Goal: Transaction & Acquisition: Purchase product/service

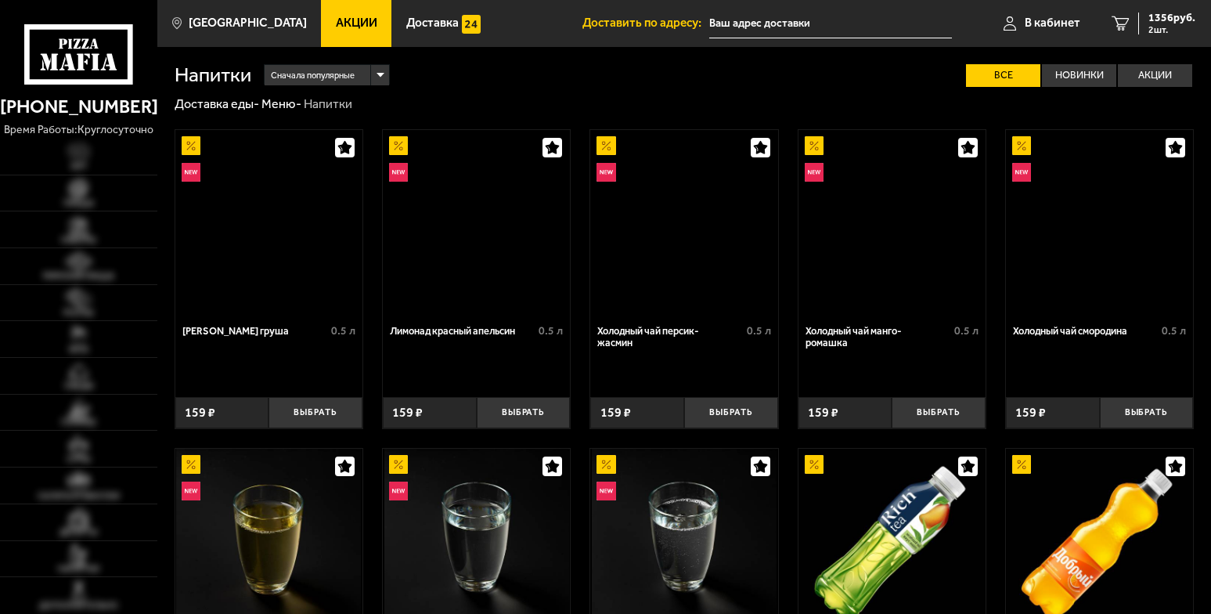
type input "[STREET_ADDRESS]"
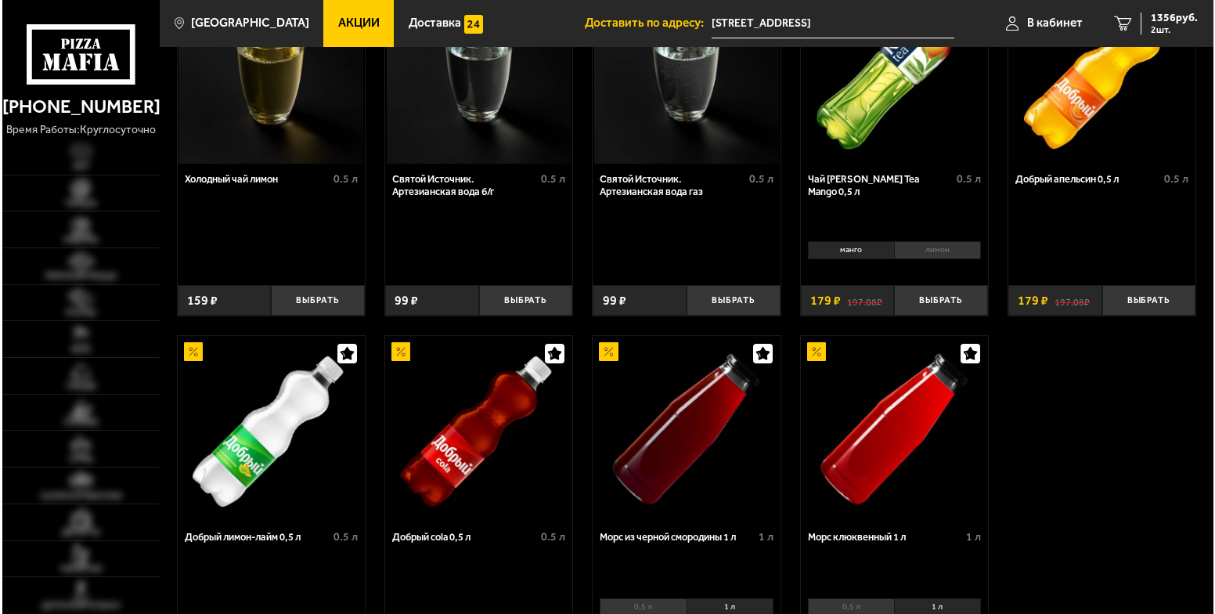
scroll to position [470, 0]
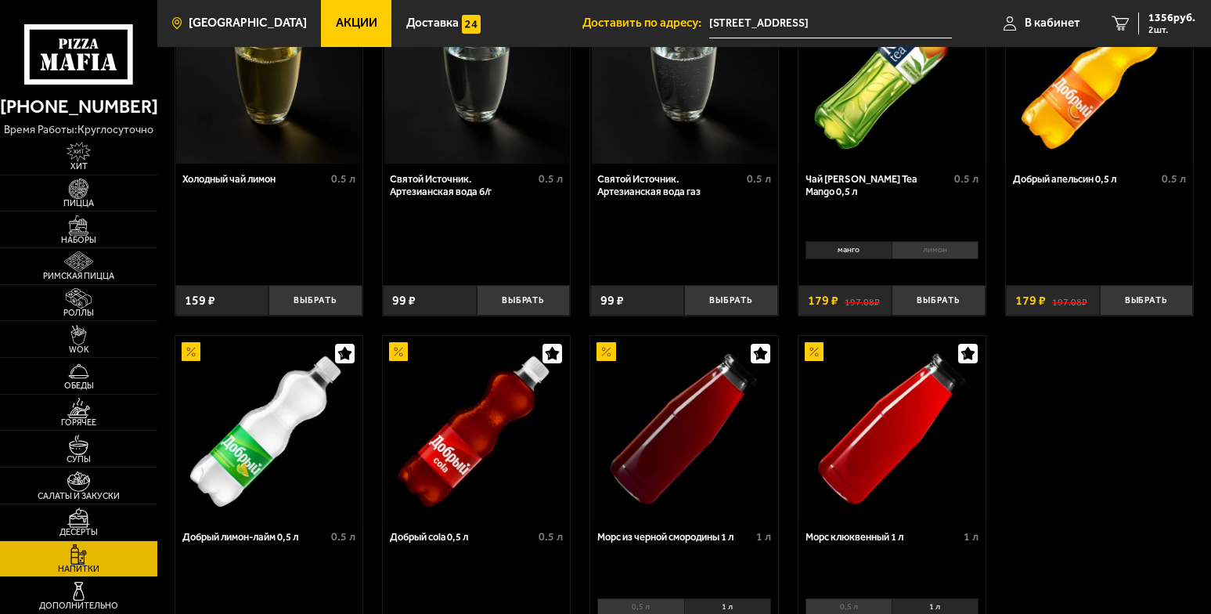
click at [226, 17] on span "[GEOGRAPHIC_DATA]" at bounding box center [248, 23] width 118 height 12
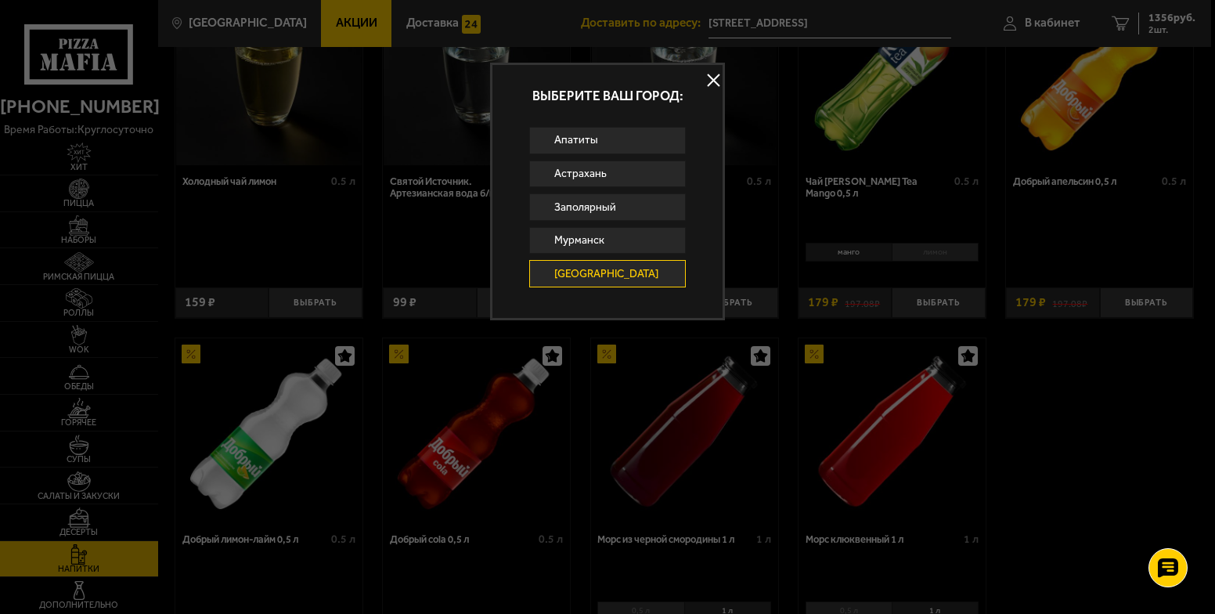
click at [648, 272] on link "[GEOGRAPHIC_DATA]" at bounding box center [607, 273] width 157 height 27
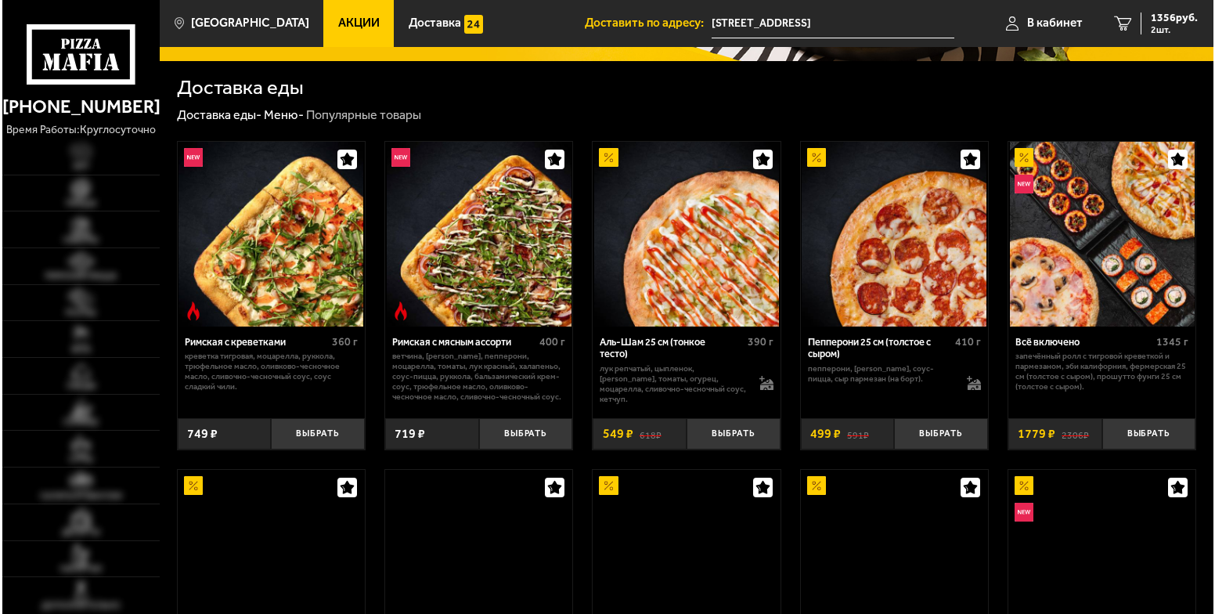
scroll to position [313, 0]
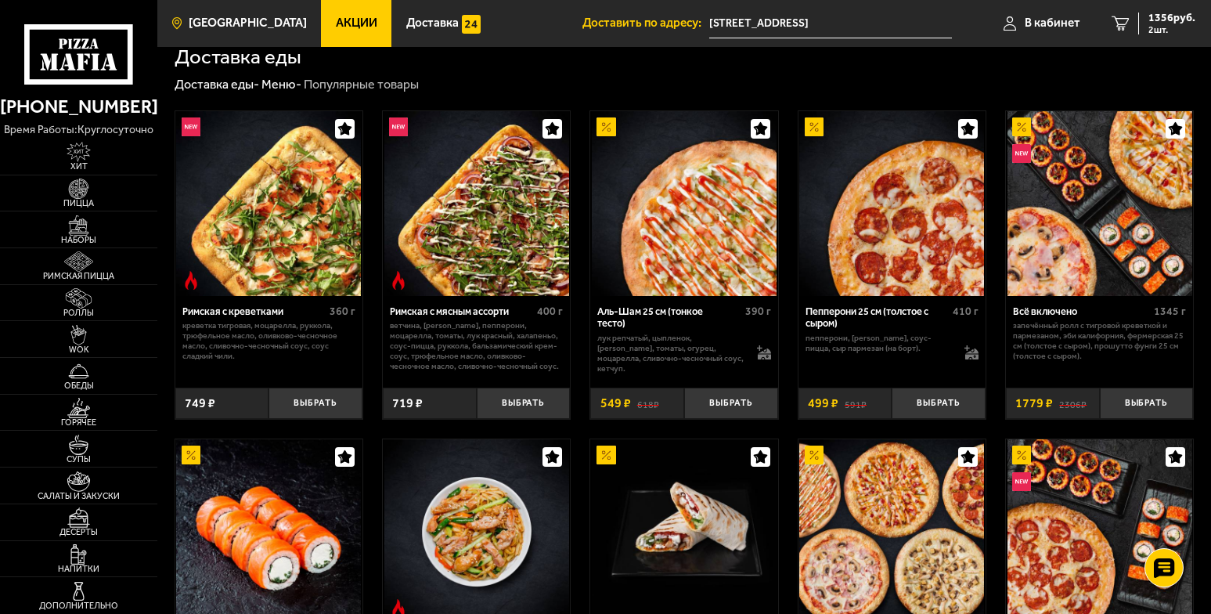
click at [215, 24] on span "[GEOGRAPHIC_DATA]" at bounding box center [248, 23] width 118 height 12
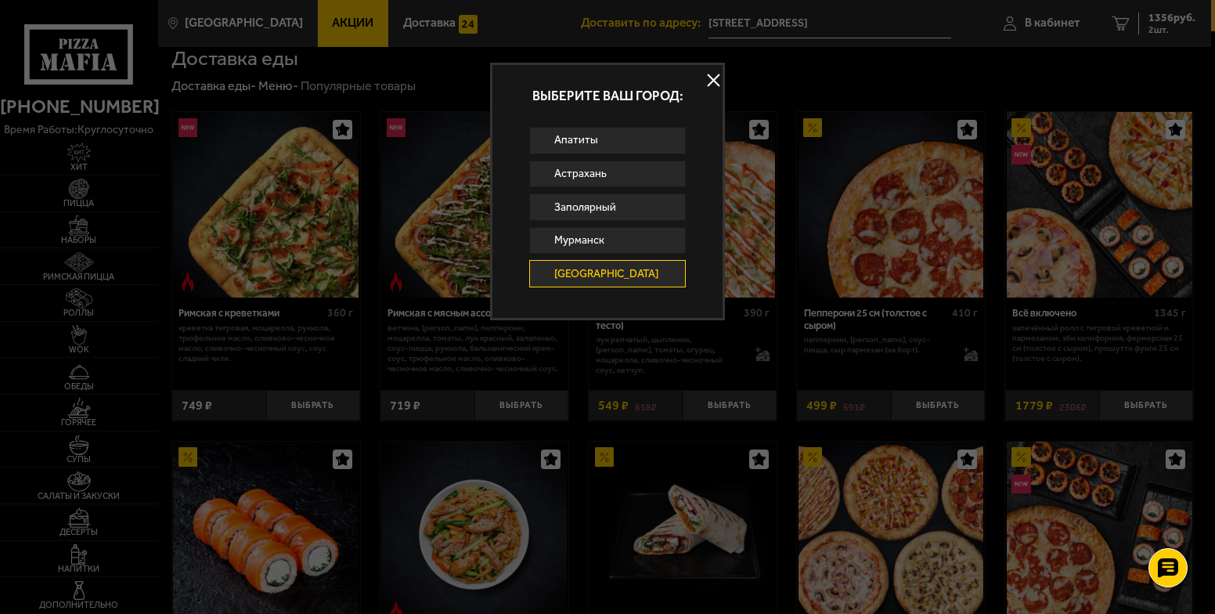
click at [587, 265] on link "[GEOGRAPHIC_DATA]" at bounding box center [607, 273] width 157 height 27
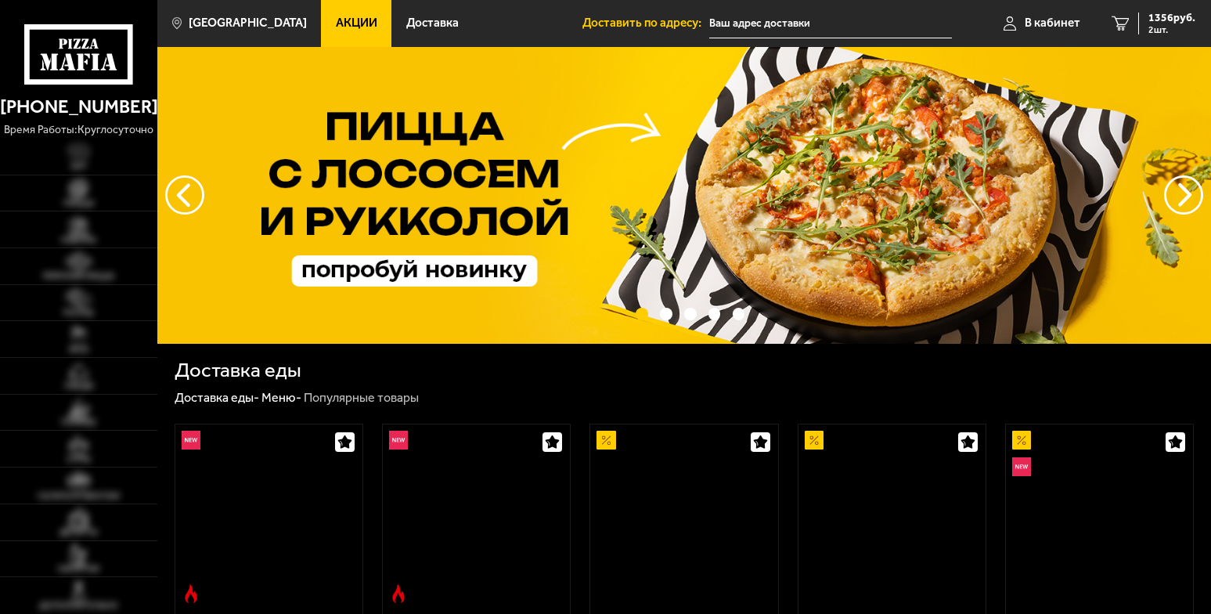
click at [585, 272] on img at bounding box center [684, 195] width 1054 height 297
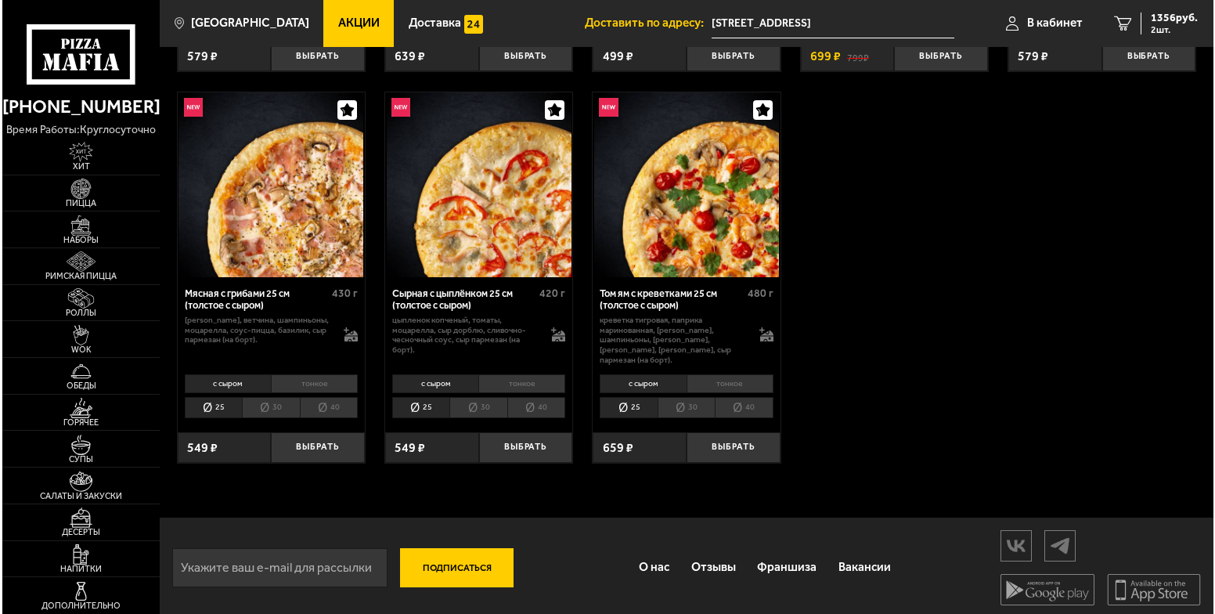
scroll to position [772, 0]
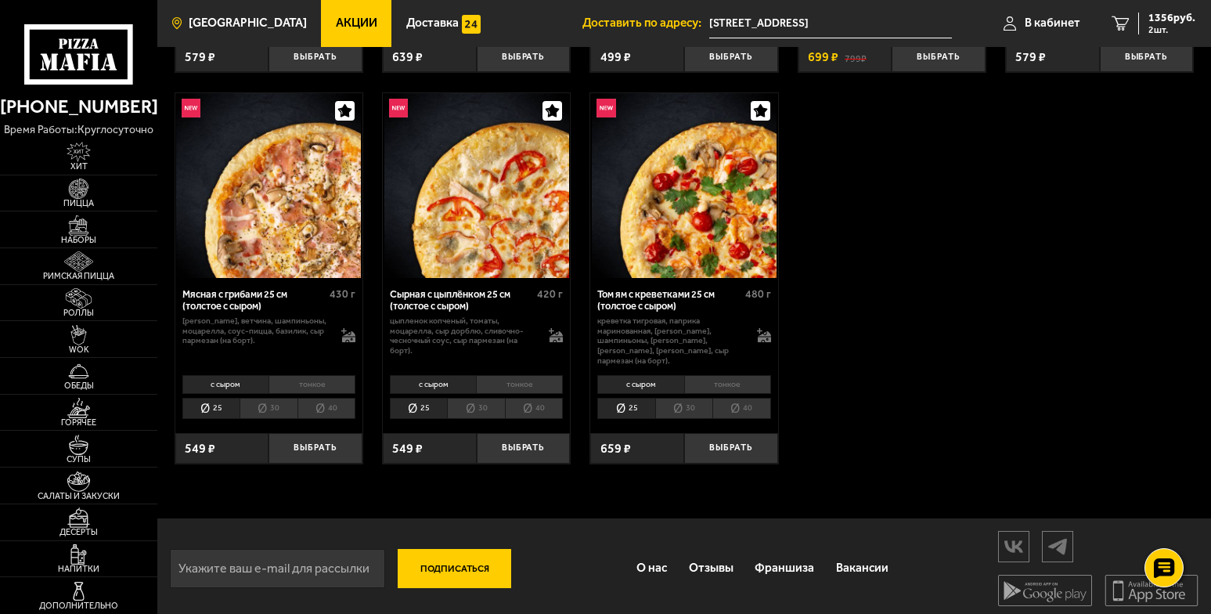
click at [226, 23] on span "[GEOGRAPHIC_DATA]" at bounding box center [248, 23] width 118 height 12
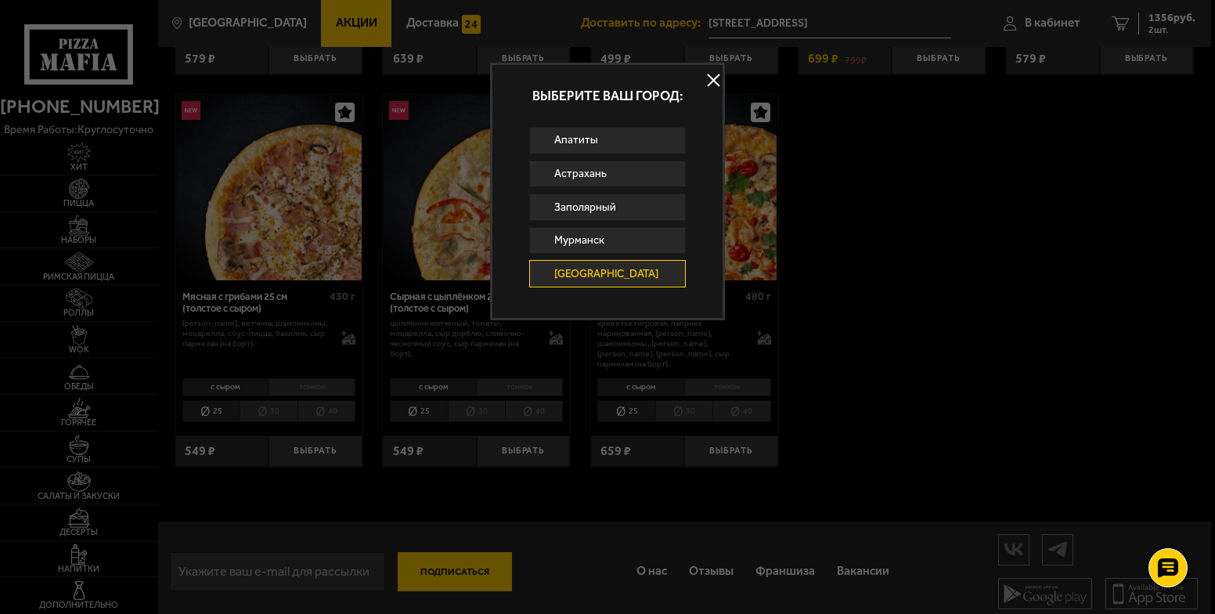
click at [633, 277] on link "[GEOGRAPHIC_DATA]" at bounding box center [607, 273] width 157 height 27
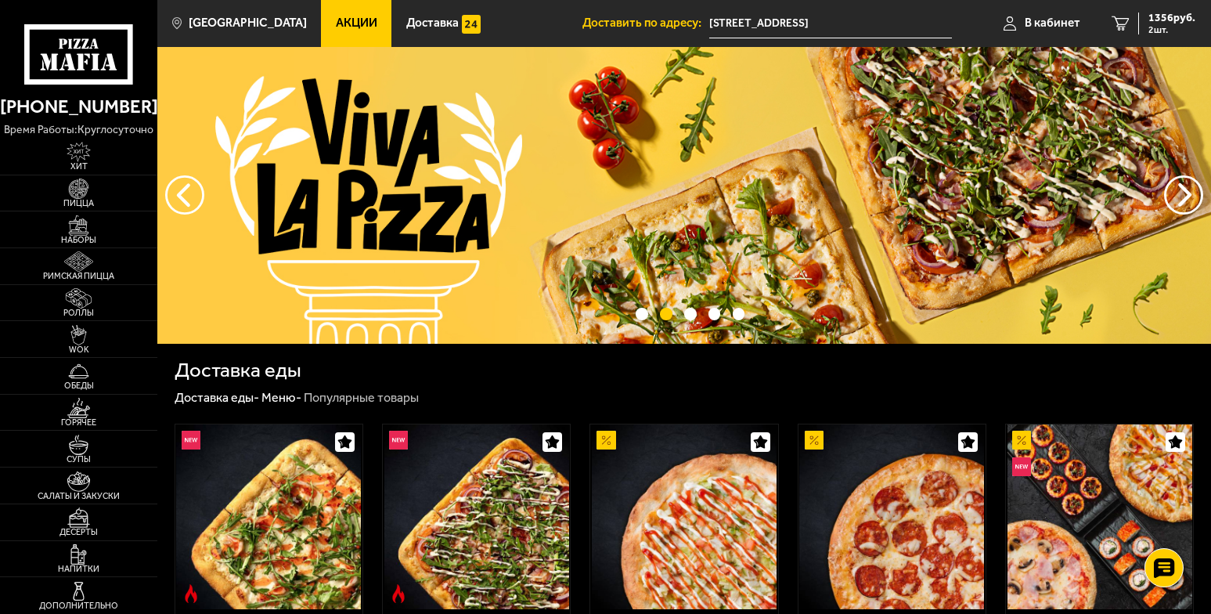
click at [362, 20] on link "Акции" at bounding box center [356, 23] width 70 height 47
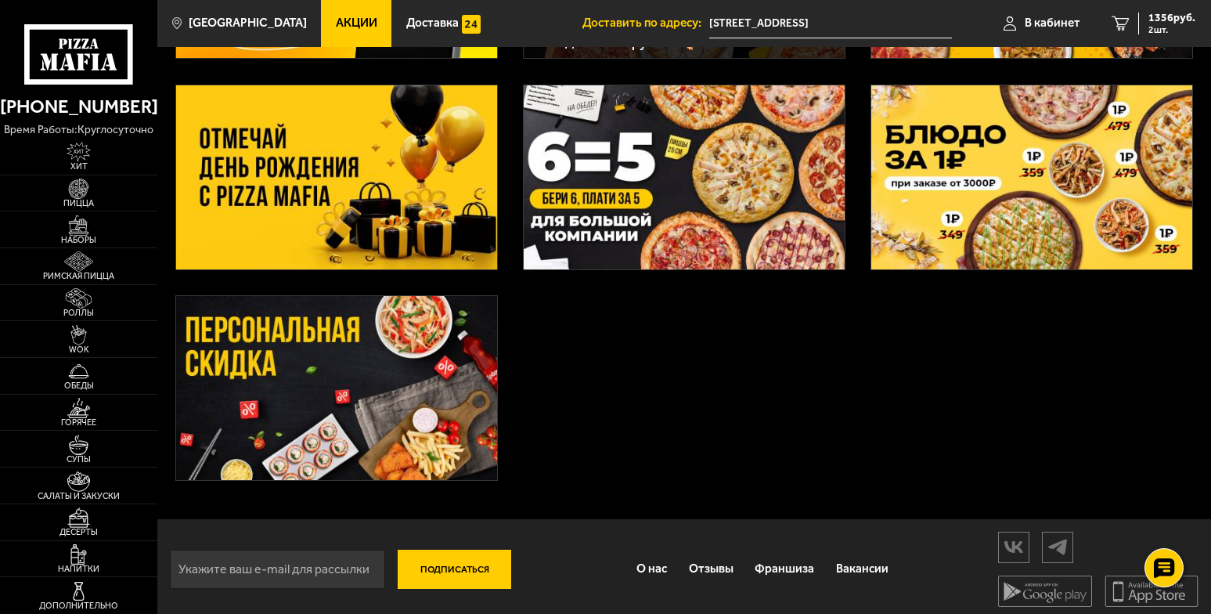
scroll to position [263, 0]
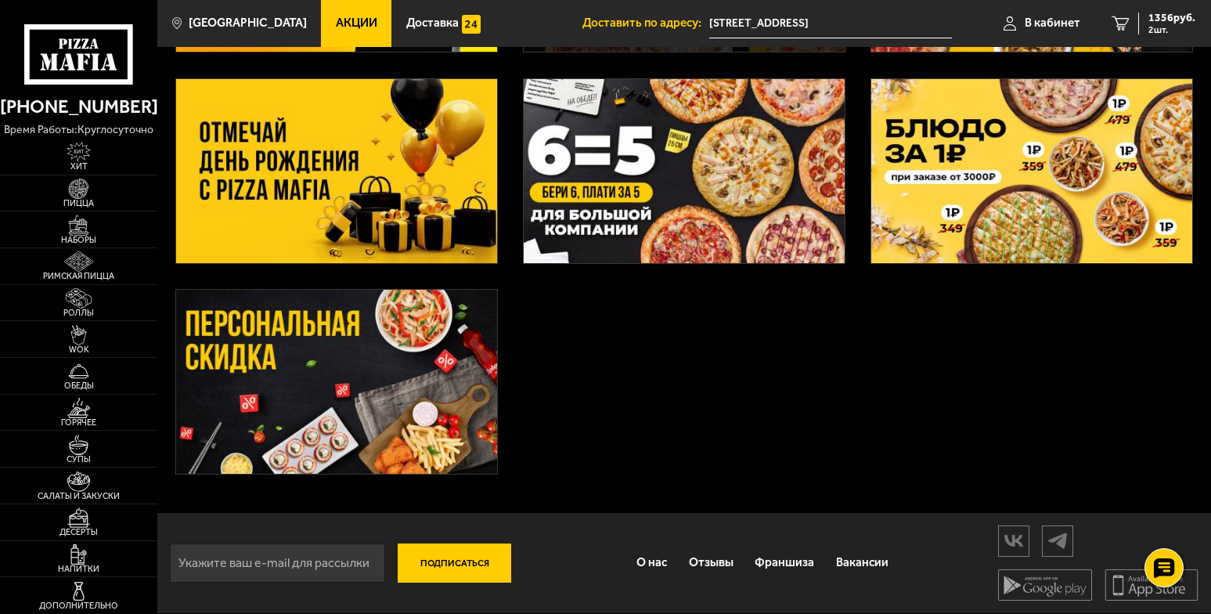
click at [798, 461] on div "3 пиццы за 1365 рублей 🍕" at bounding box center [684, 181] width 1054 height 663
click at [88, 187] on img at bounding box center [79, 189] width 49 height 20
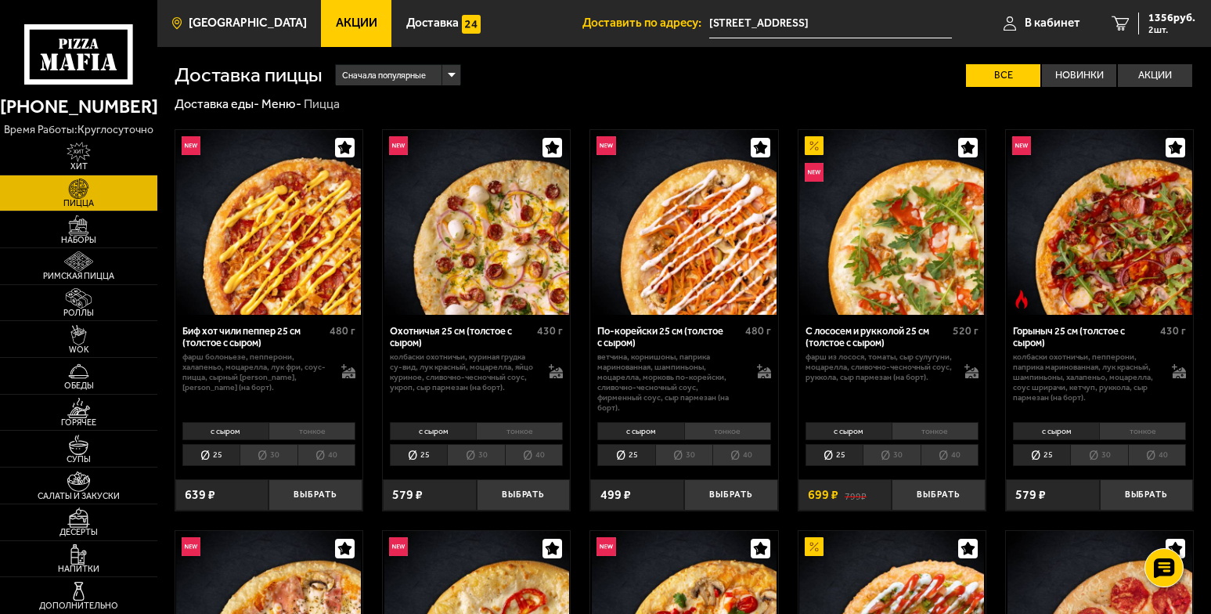
click at [251, 20] on span "[GEOGRAPHIC_DATA]" at bounding box center [248, 23] width 118 height 12
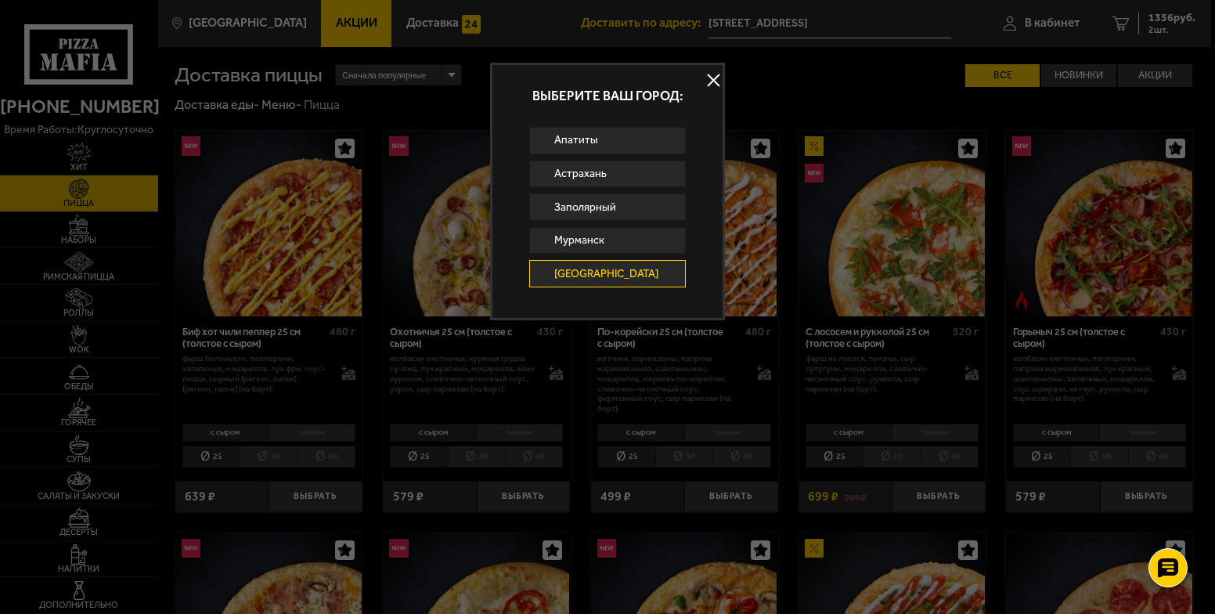
click at [604, 271] on link "[GEOGRAPHIC_DATA]" at bounding box center [607, 273] width 157 height 27
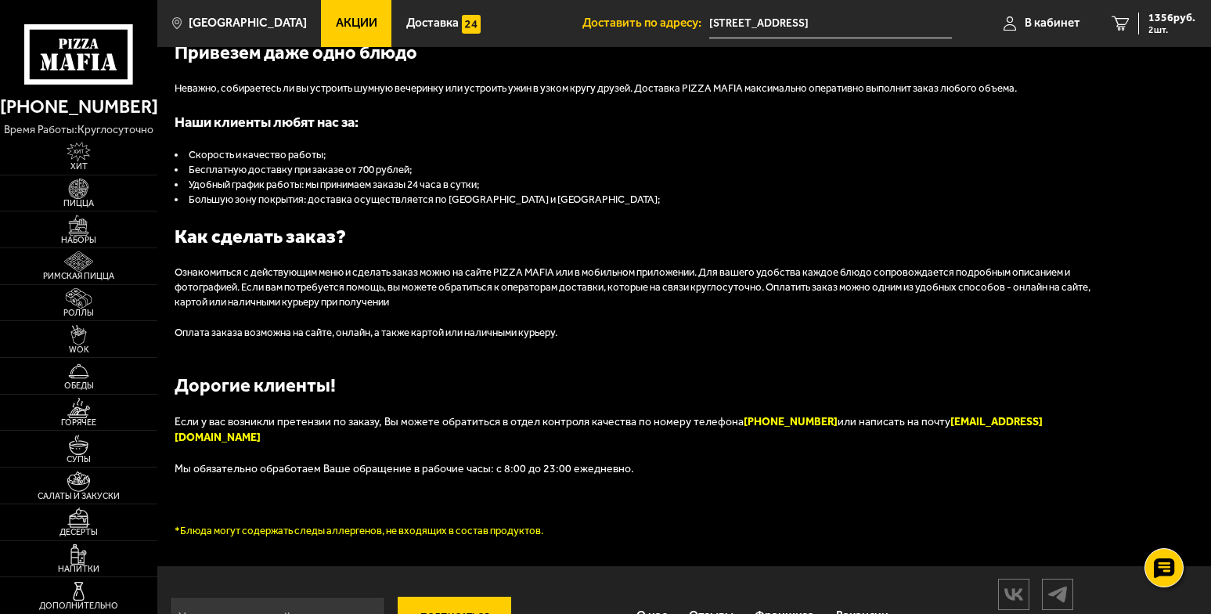
scroll to position [1545, 0]
